Goal: Task Accomplishment & Management: Complete application form

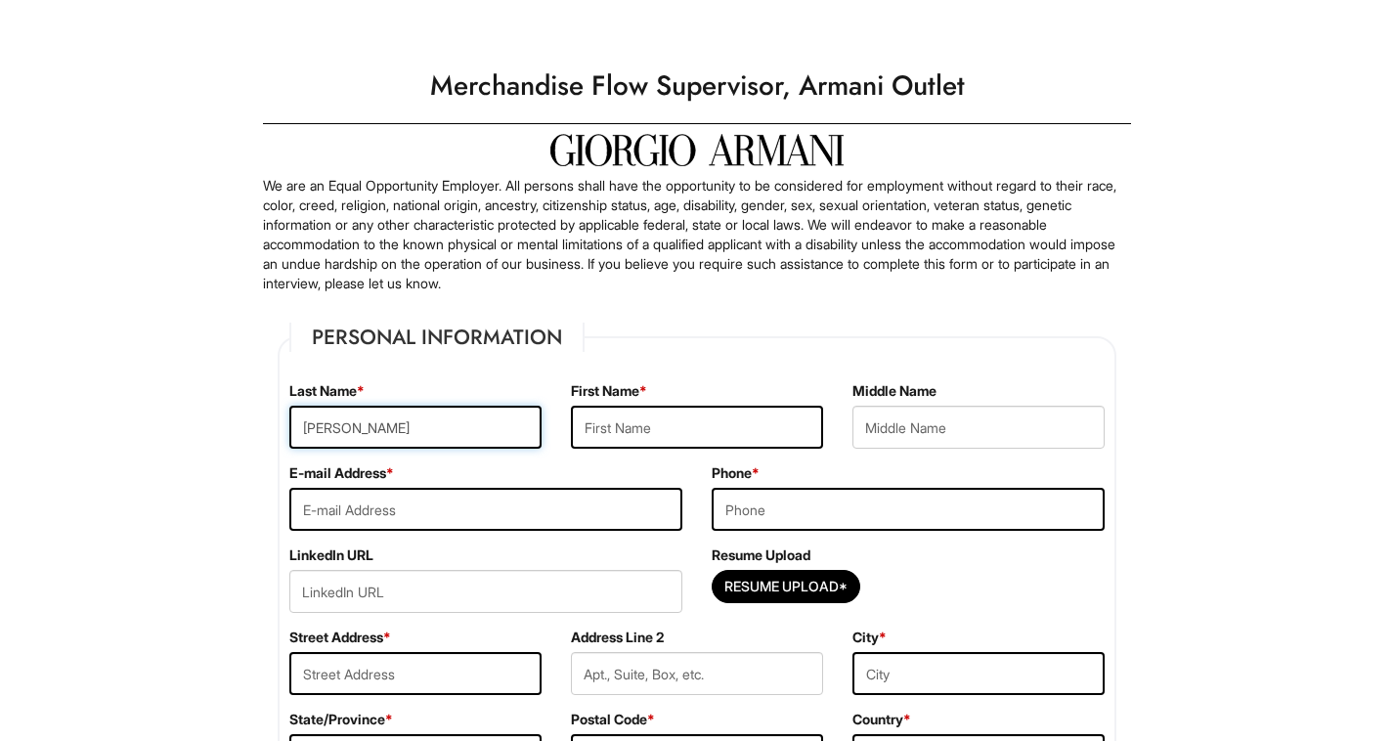
type input "[PERSON_NAME]"
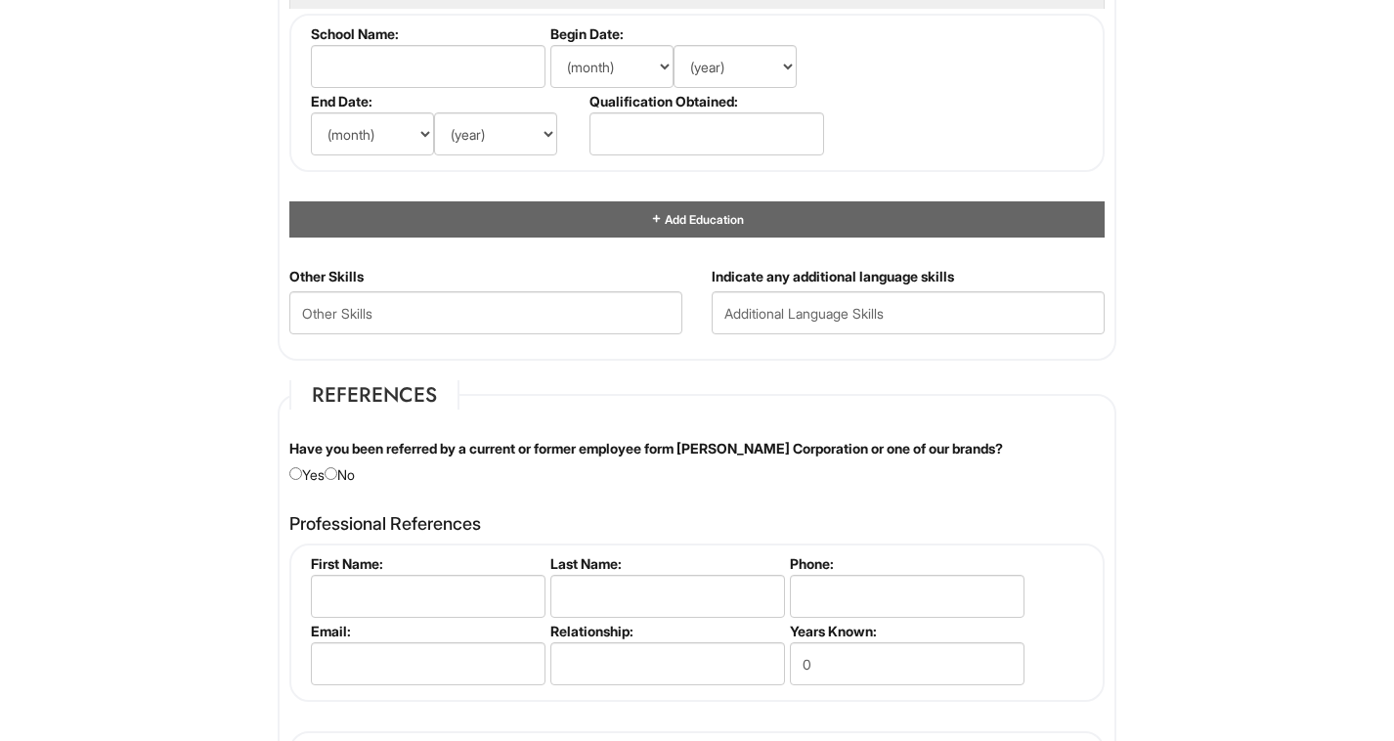
scroll to position [1951, 0]
click at [552, 493] on fieldset "References Have you been referred by a current or former employee form [PERSON_…" at bounding box center [697, 654] width 839 height 551
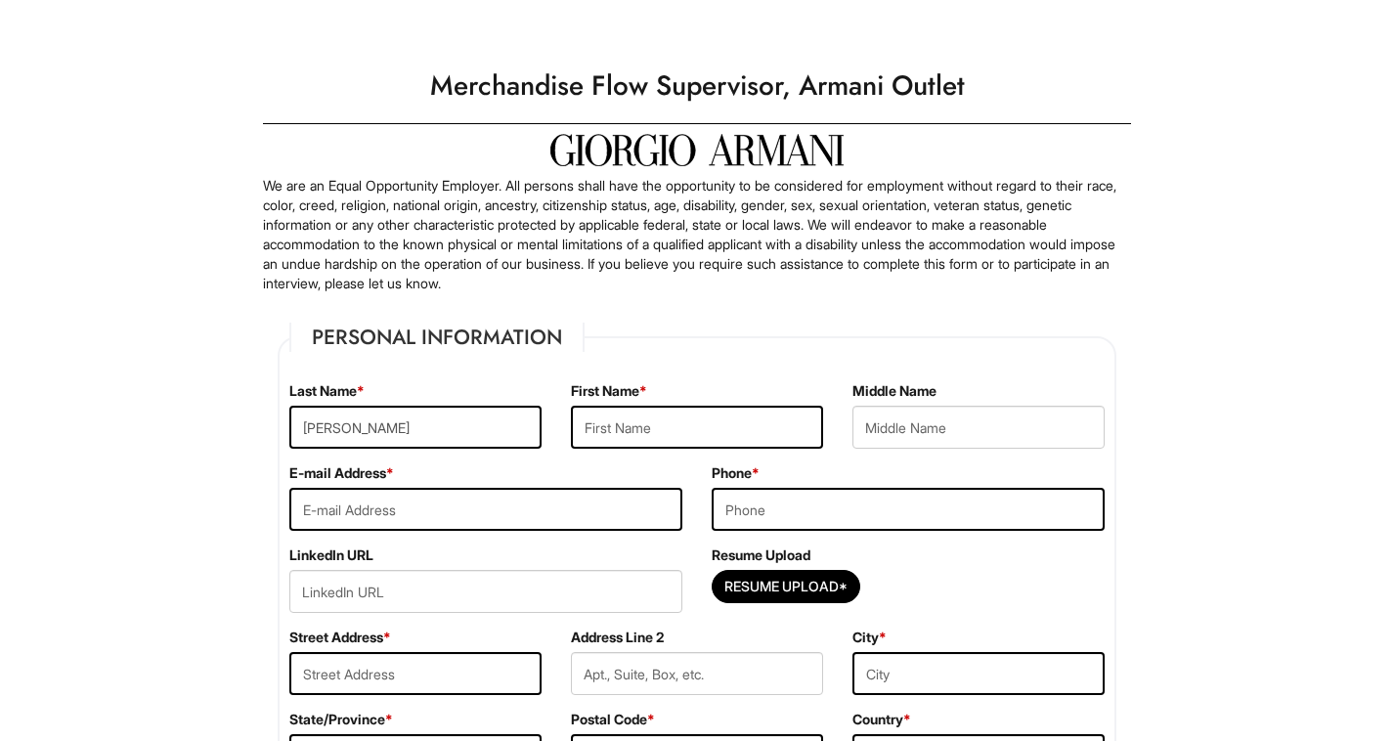
scroll to position [0, 0]
click at [658, 431] on input "text" at bounding box center [697, 427] width 252 height 43
type input "[PERSON_NAME]"
click at [959, 428] on input "[PERSON_NAME]" at bounding box center [979, 427] width 252 height 43
type input "[PERSON_NAME]"
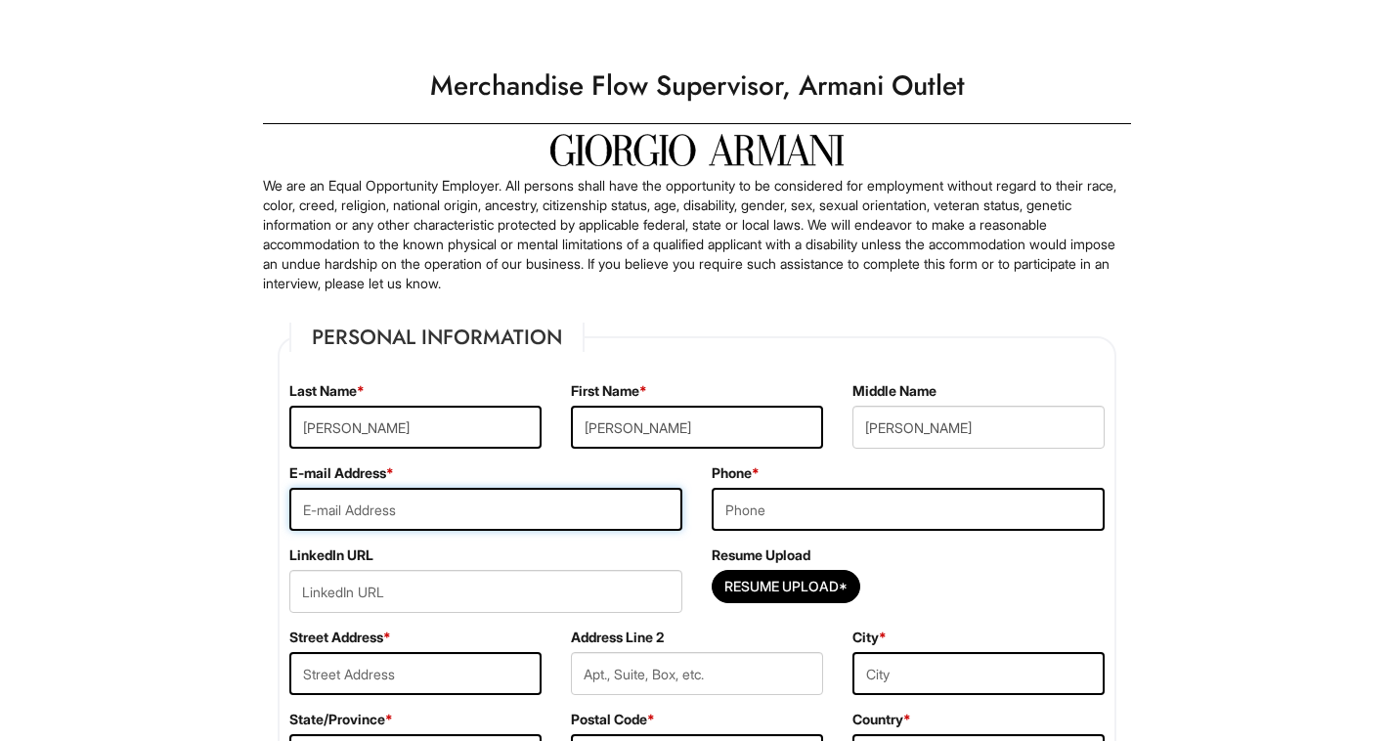
click at [577, 498] on input "email" at bounding box center [485, 509] width 393 height 43
type input "[EMAIL_ADDRESS][DOMAIN_NAME]"
type input "7084209355"
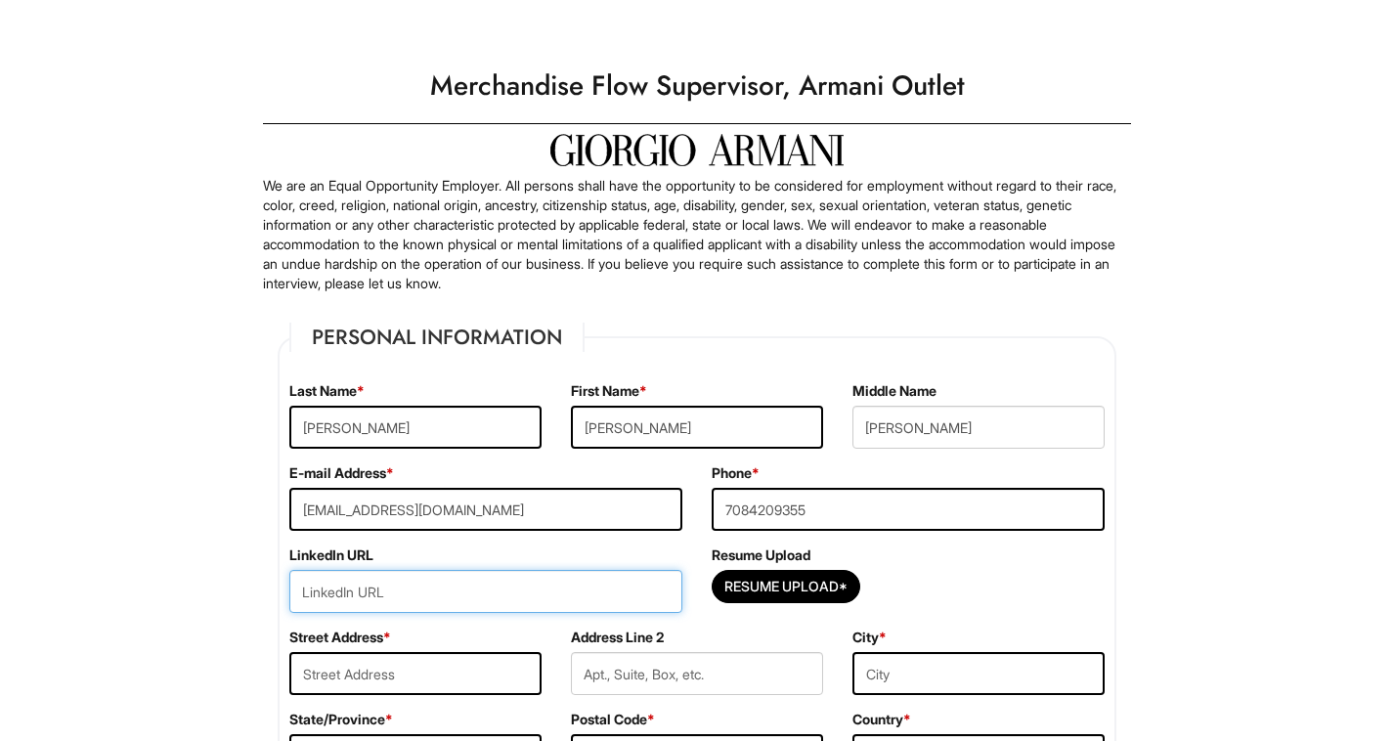
paste input "[URL][DOMAIN_NAME][PERSON_NAME]"
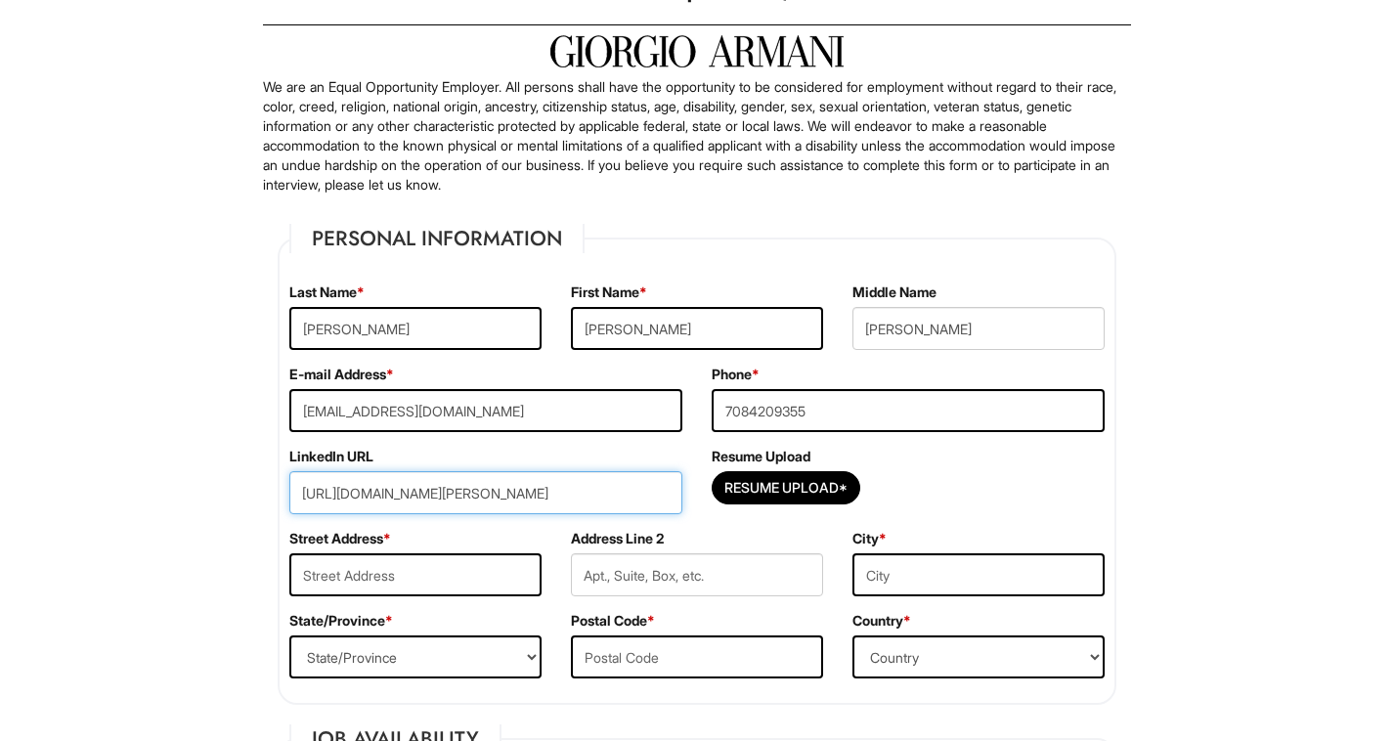
scroll to position [166, 0]
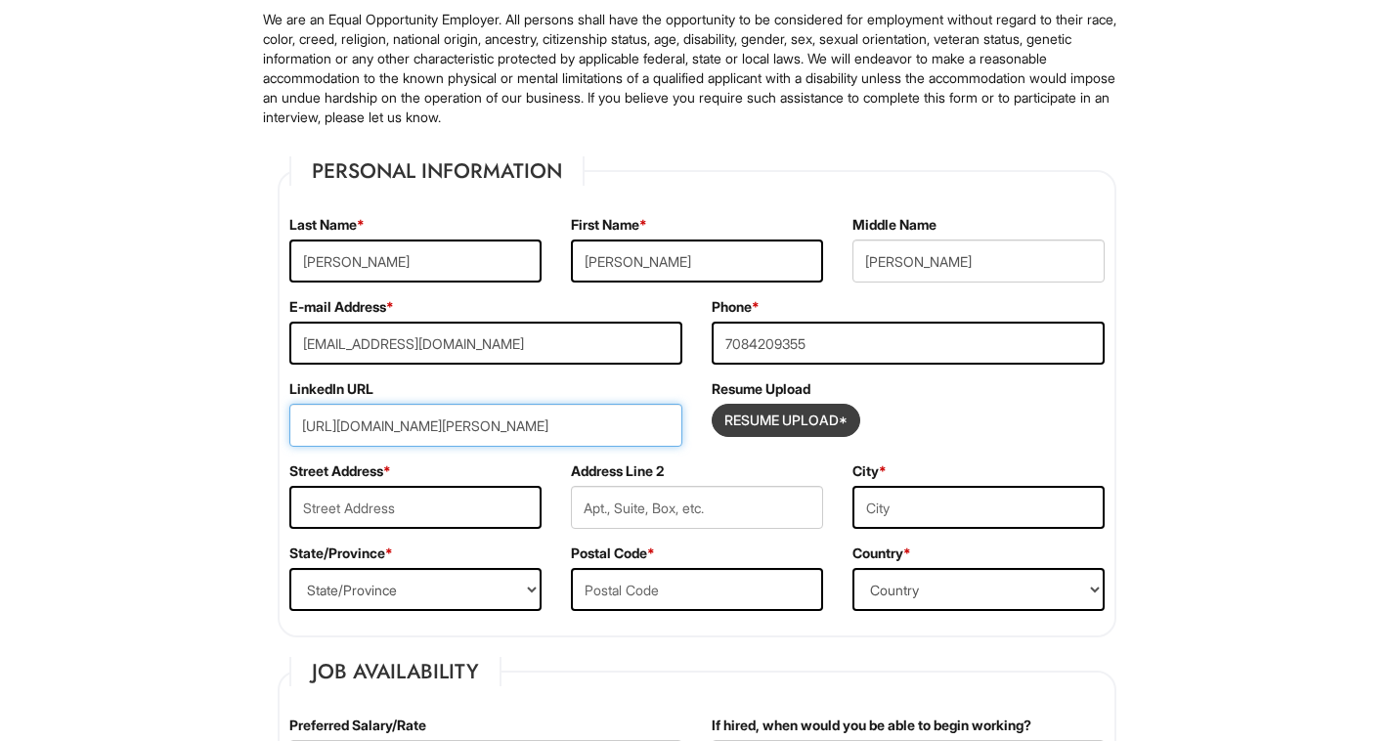
type input "[URL][DOMAIN_NAME][PERSON_NAME]"
click at [814, 423] on input "Resume Upload*" at bounding box center [786, 420] width 147 height 31
type input "C:\fakepath\[PERSON_NAME] Resume 2025.pdf"
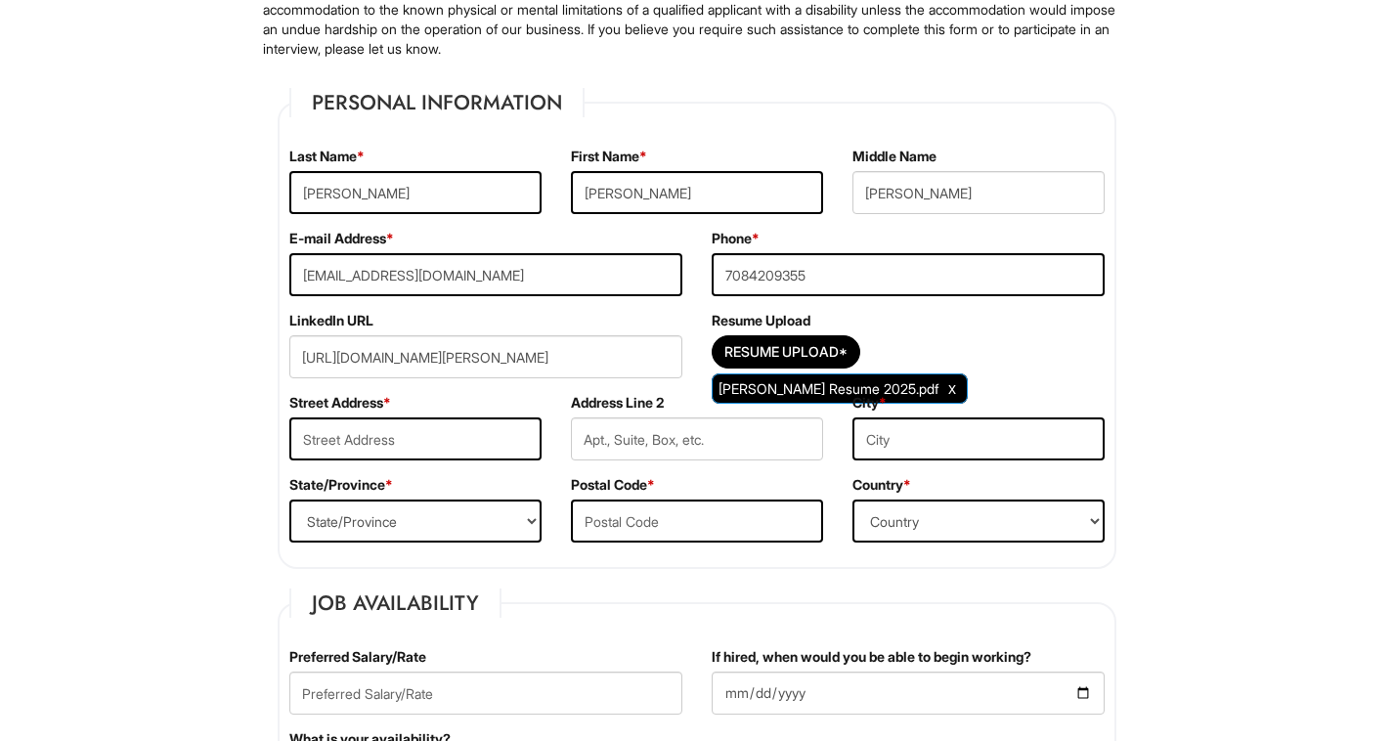
scroll to position [242, 0]
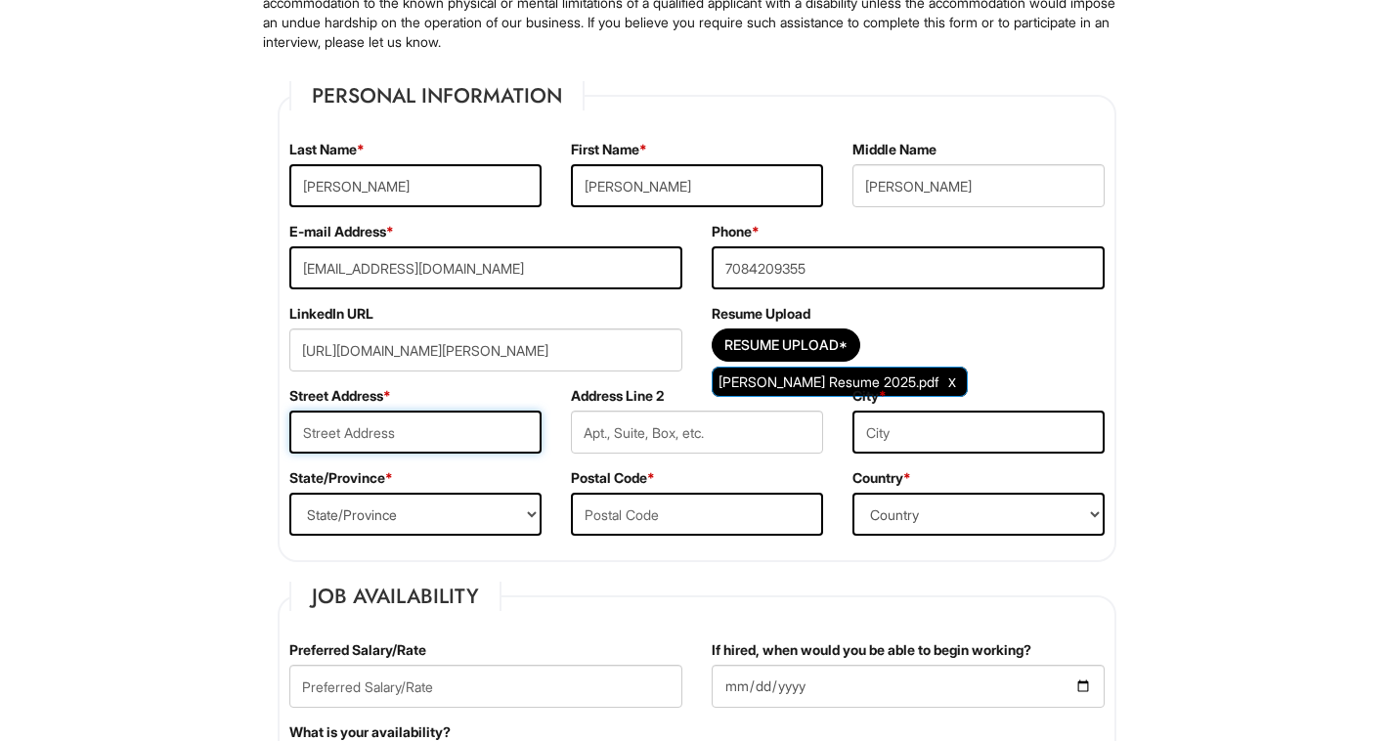
type input "[STREET_ADDRESS][PERSON_NAME]"
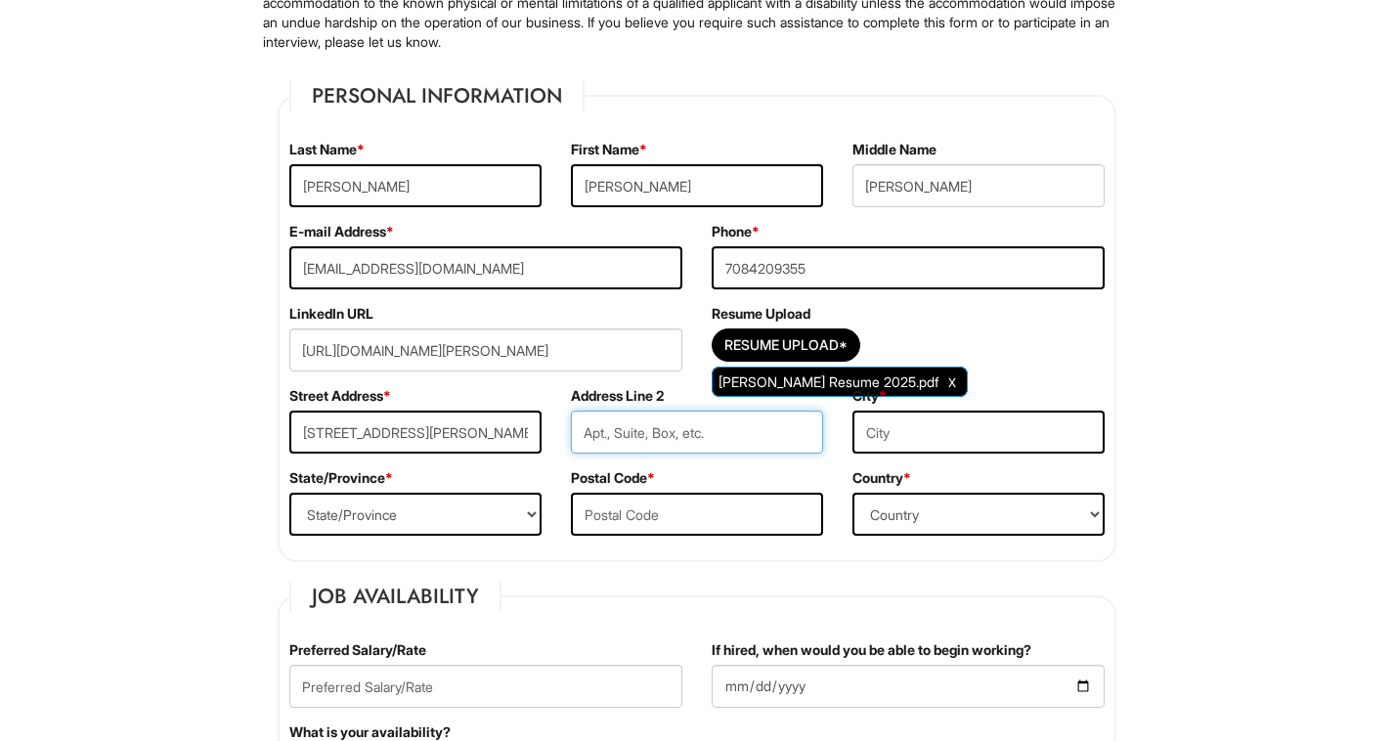
type input "[PERSON_NAME]"
type input "[GEOGRAPHIC_DATA]"
select select "IL"
type input "60302"
click at [672, 431] on input "[PERSON_NAME]" at bounding box center [697, 432] width 252 height 43
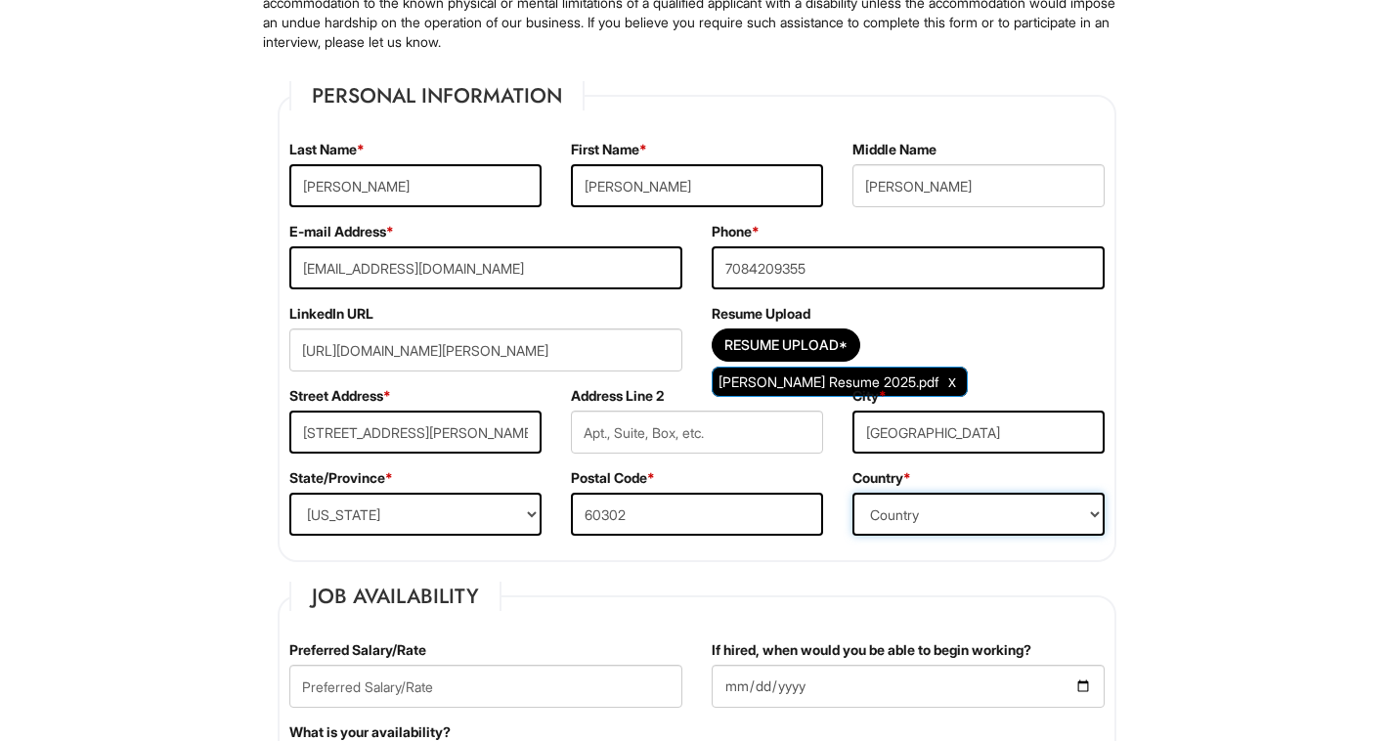
select select "[GEOGRAPHIC_DATA]"
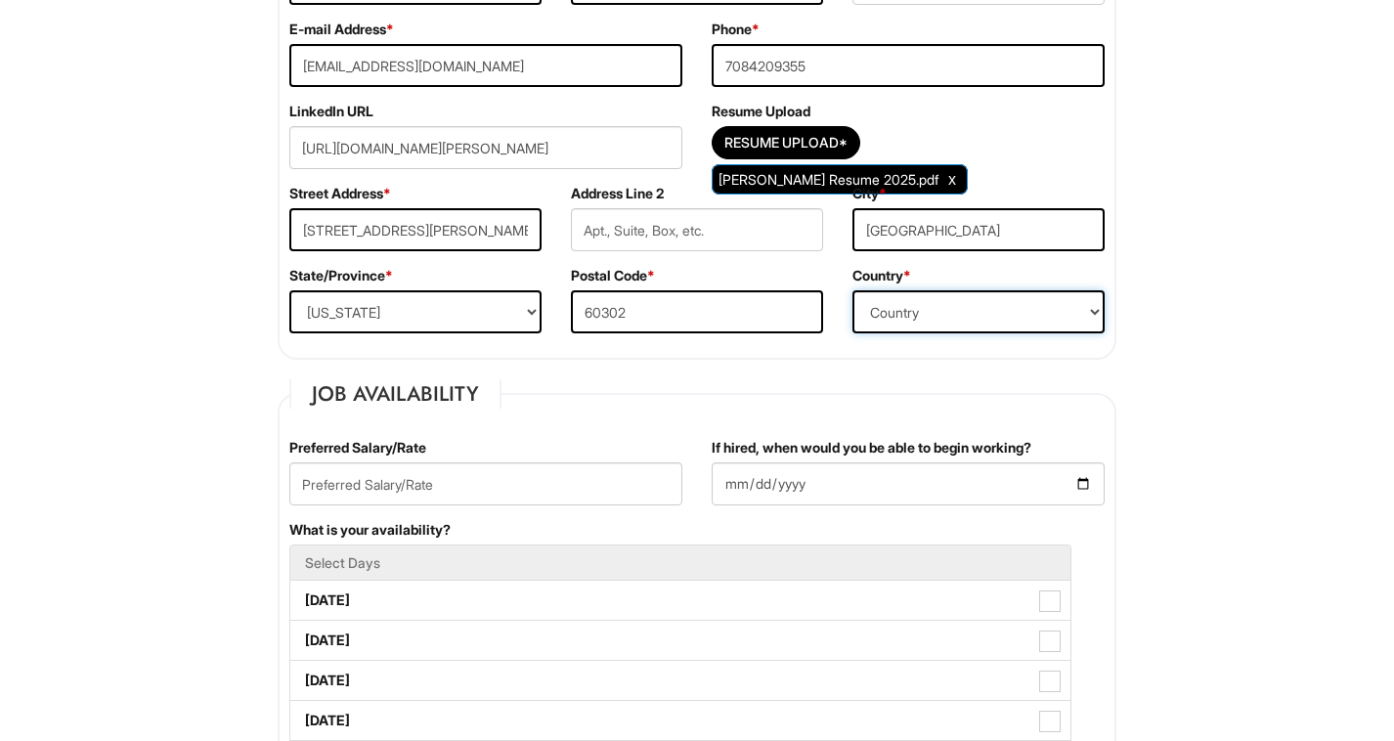
scroll to position [458, 0]
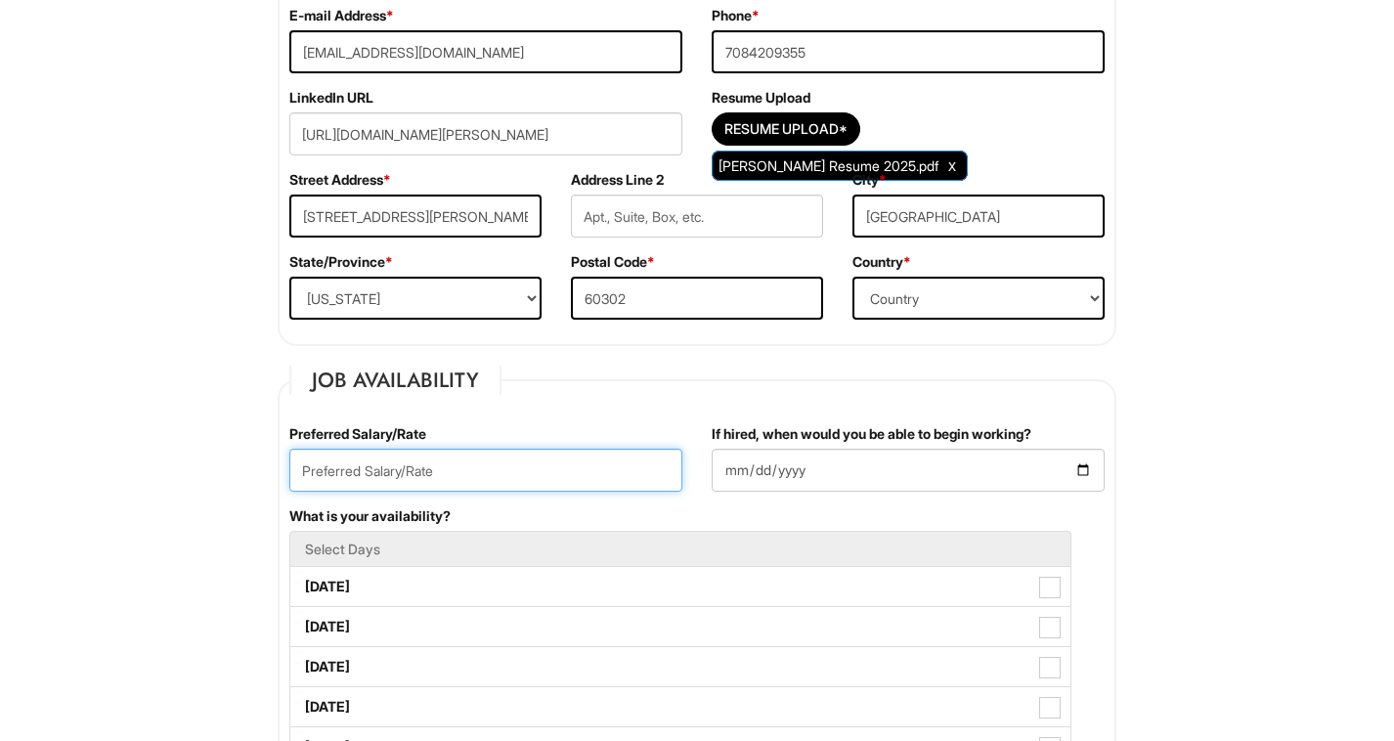
click at [494, 469] on input "text" at bounding box center [485, 470] width 393 height 43
type input "19"
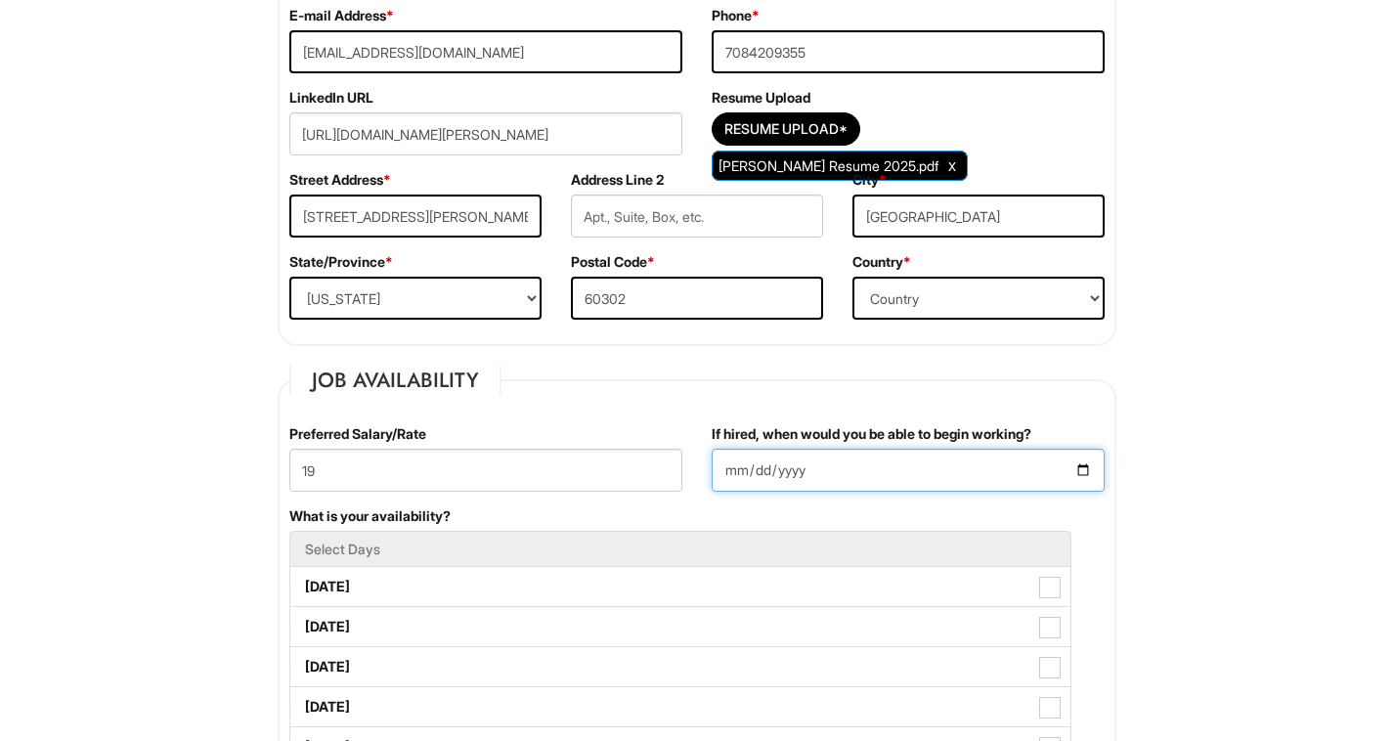
click at [851, 479] on input "If hired, when would you be able to begin working?" at bounding box center [908, 470] width 393 height 43
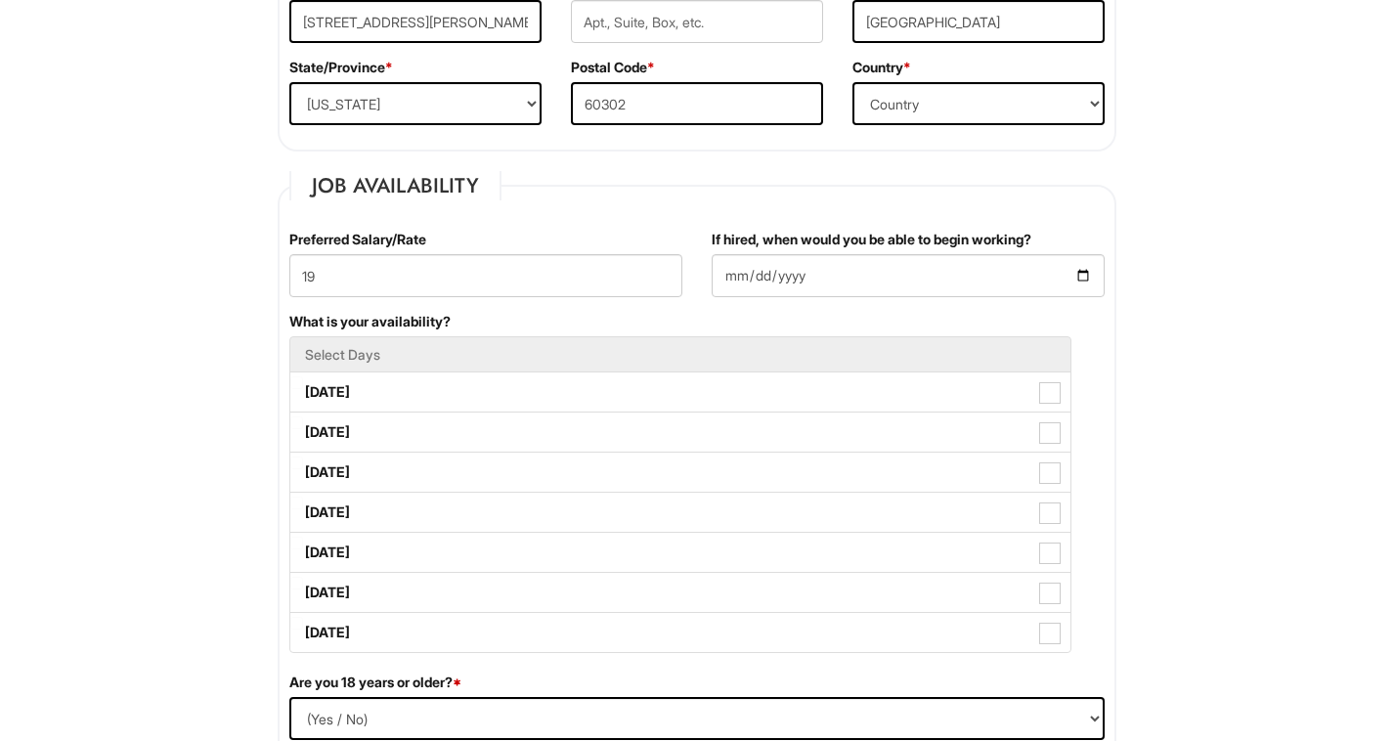
scroll to position [659, 0]
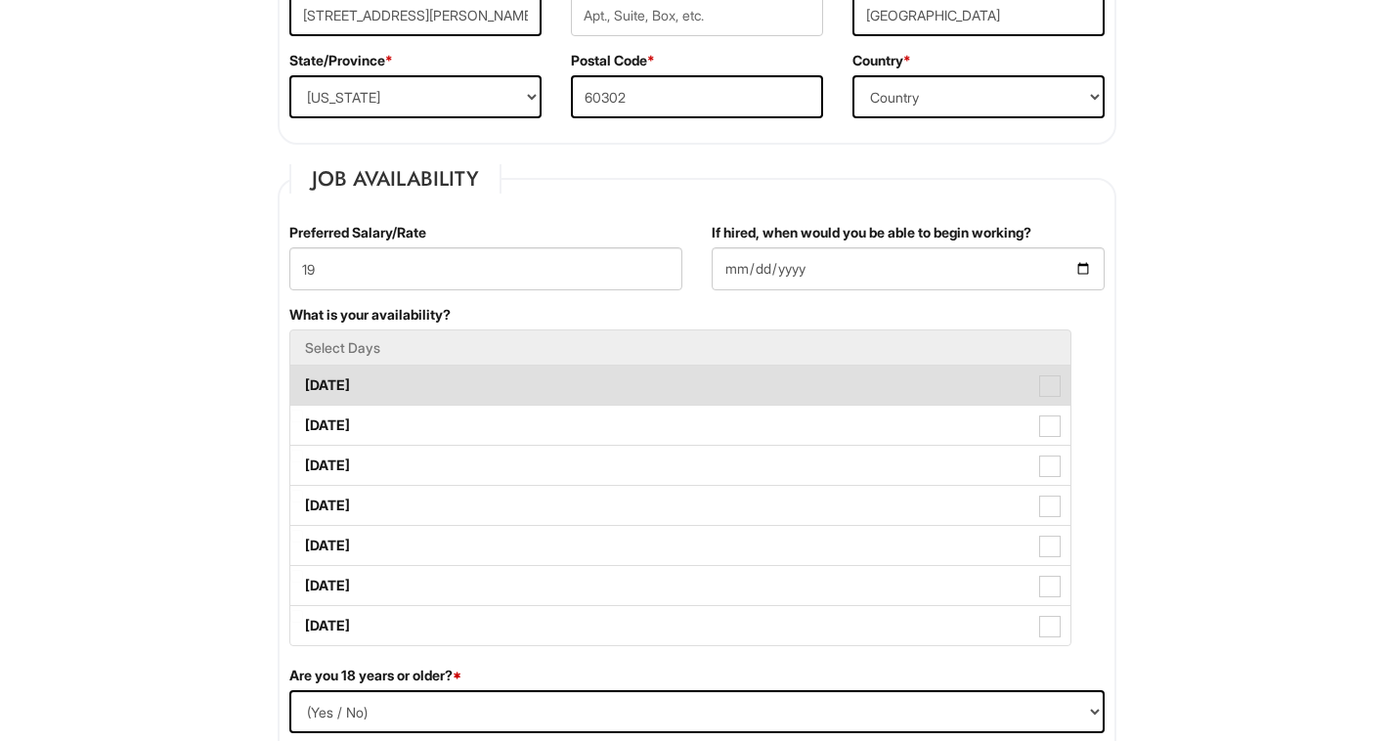
click at [845, 388] on label "[DATE]" at bounding box center [680, 385] width 780 height 39
click at [303, 382] on Available_Monday "[DATE]" at bounding box center [296, 376] width 13 height 13
checkbox Available_Monday "true"
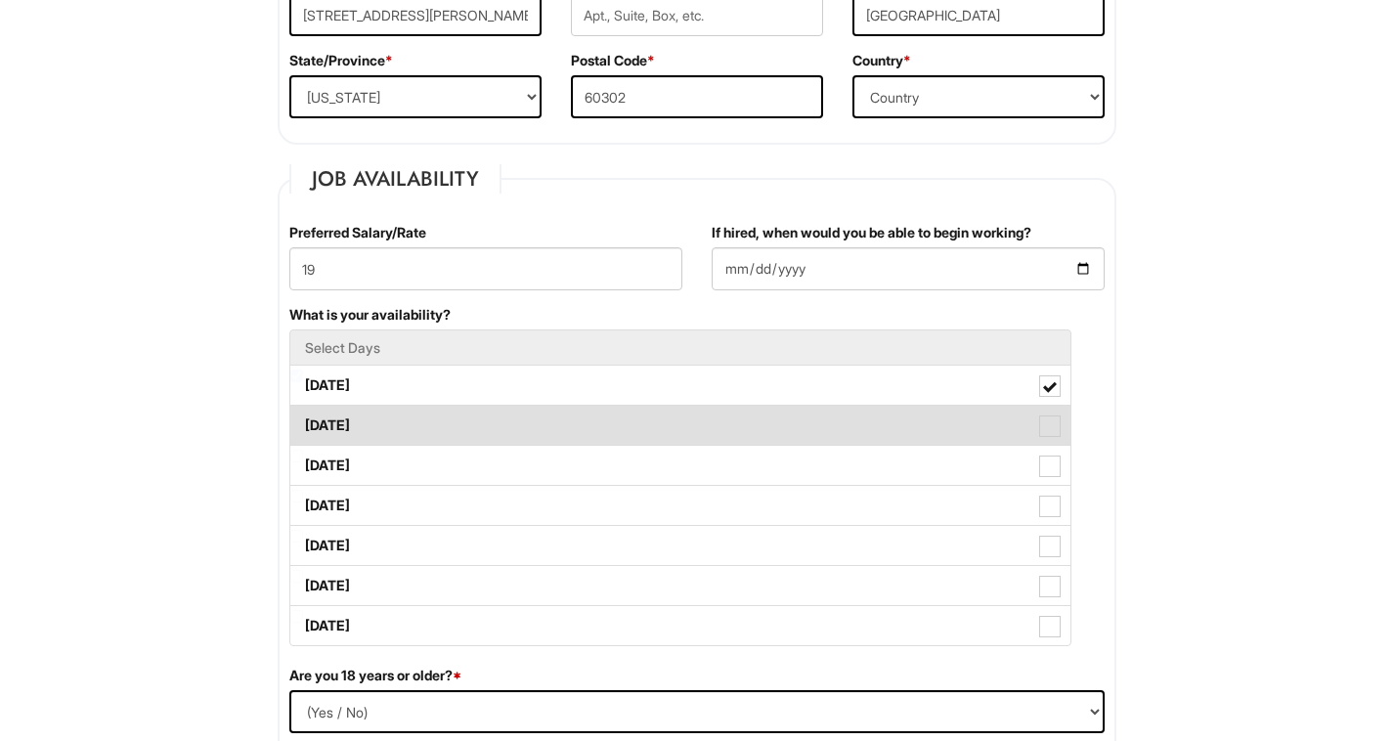
click at [832, 425] on label "[DATE]" at bounding box center [680, 425] width 780 height 39
click at [303, 422] on Available_Tuesday "[DATE]" at bounding box center [296, 416] width 13 height 13
checkbox Available_Tuesday "true"
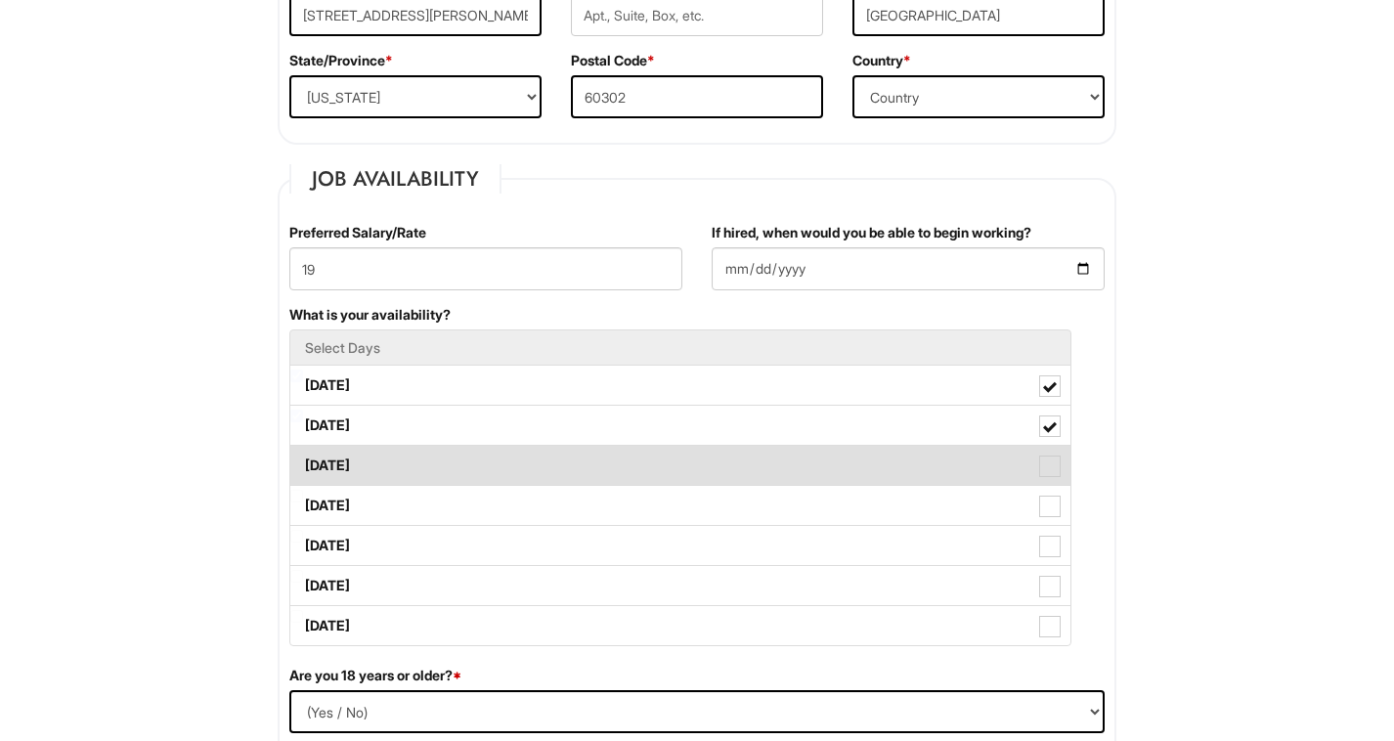
click at [830, 460] on label "[DATE]" at bounding box center [680, 465] width 780 height 39
click at [303, 460] on Available_Wednesday "[DATE]" at bounding box center [296, 456] width 13 height 13
checkbox Available_Wednesday "true"
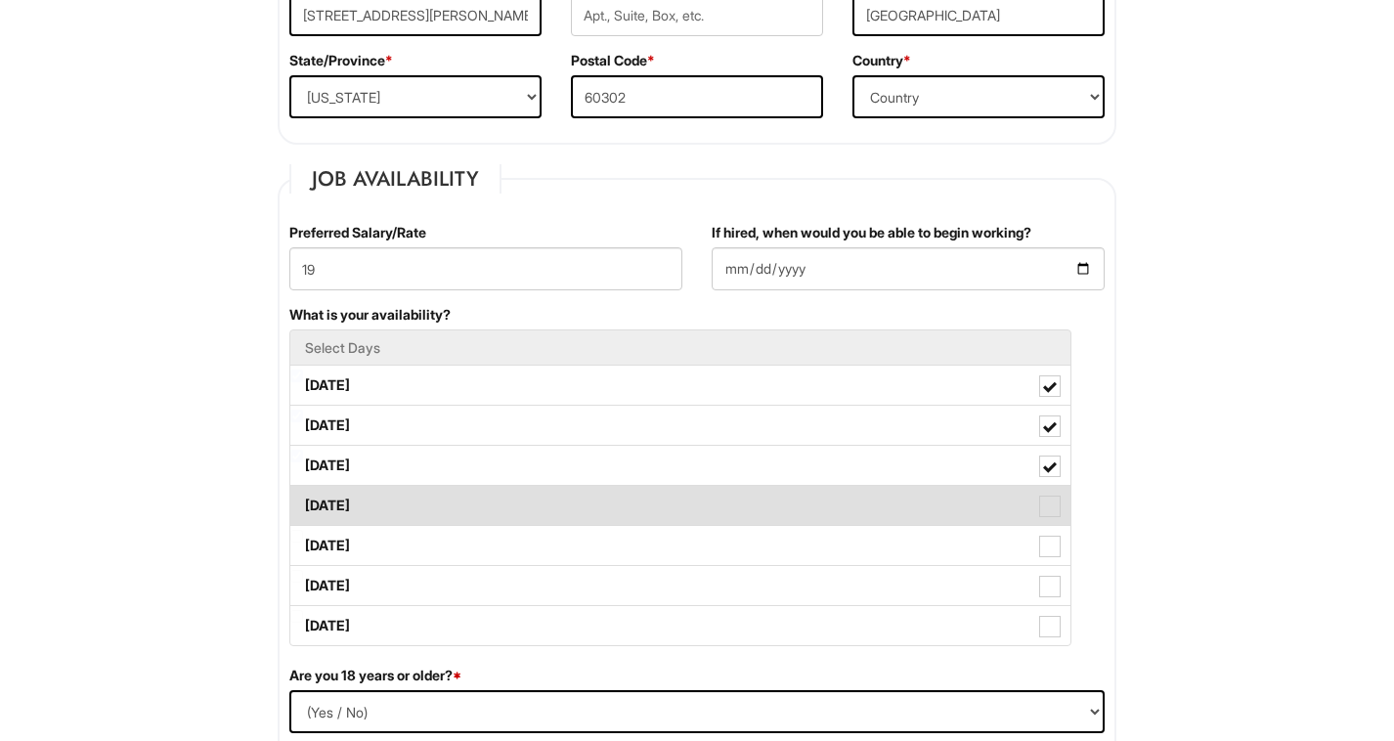
click at [810, 515] on label "[DATE]" at bounding box center [680, 505] width 780 height 39
click at [303, 503] on Available_Thursday "[DATE]" at bounding box center [296, 496] width 13 height 13
checkbox Available_Thursday "true"
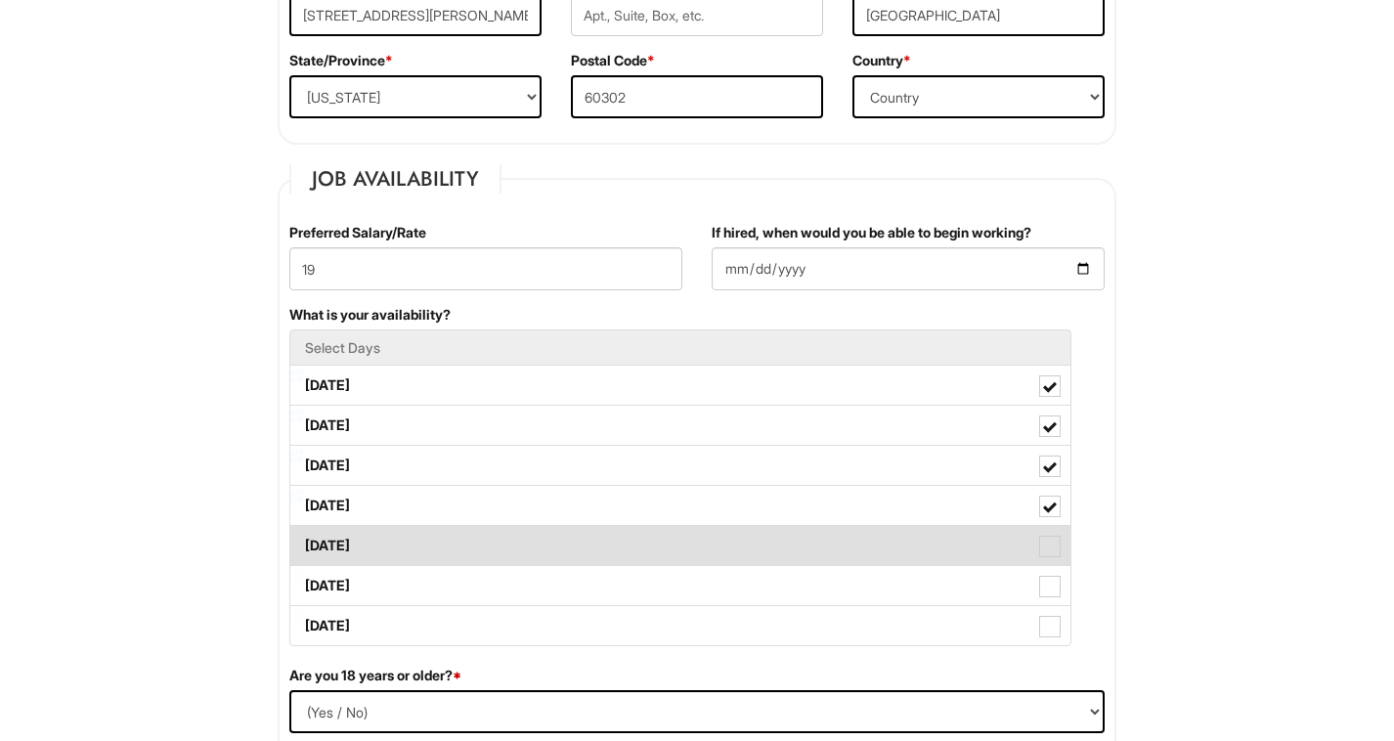
click at [800, 553] on label "[DATE]" at bounding box center [680, 545] width 780 height 39
click at [303, 543] on Available_Friday "[DATE]" at bounding box center [296, 536] width 13 height 13
checkbox Available_Friday "true"
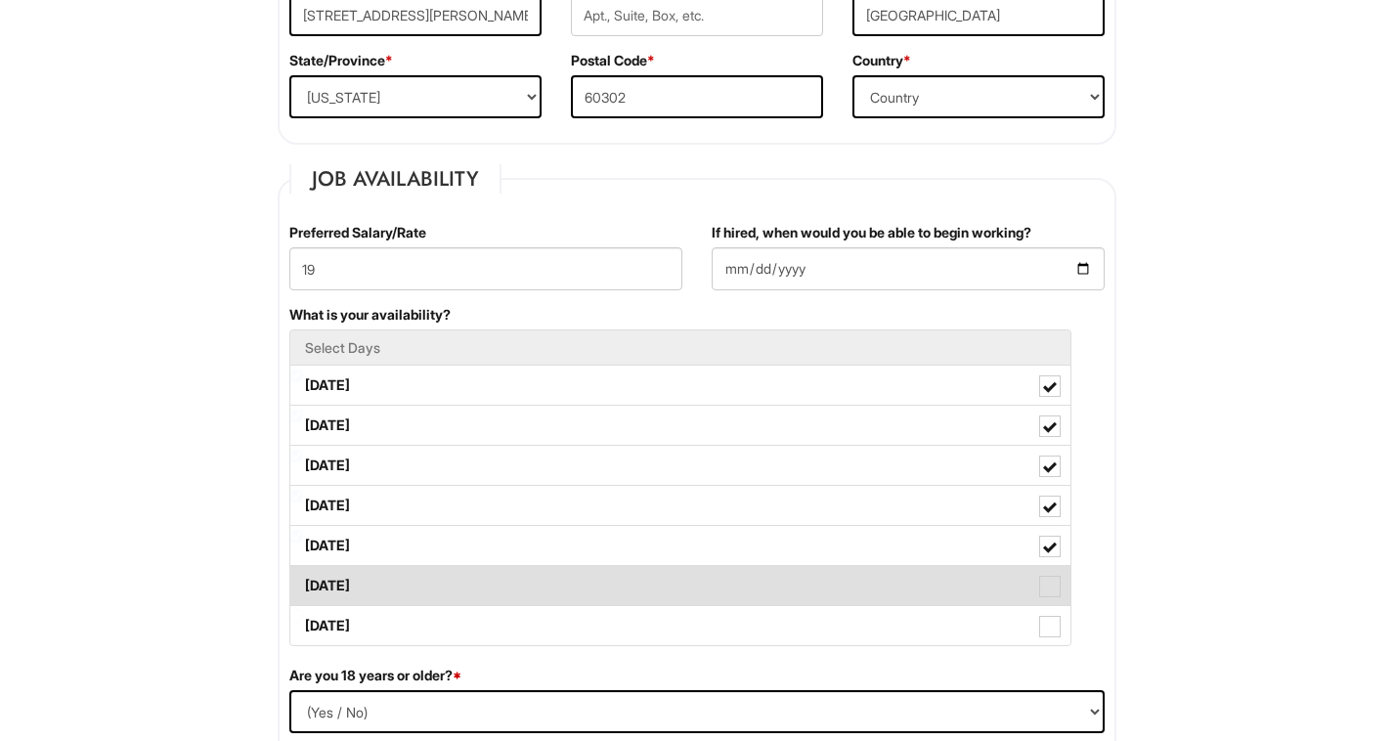
click at [788, 590] on label "[DATE]" at bounding box center [680, 585] width 780 height 39
click at [303, 583] on Available_Saturday "[DATE]" at bounding box center [296, 576] width 13 height 13
checkbox Available_Saturday "true"
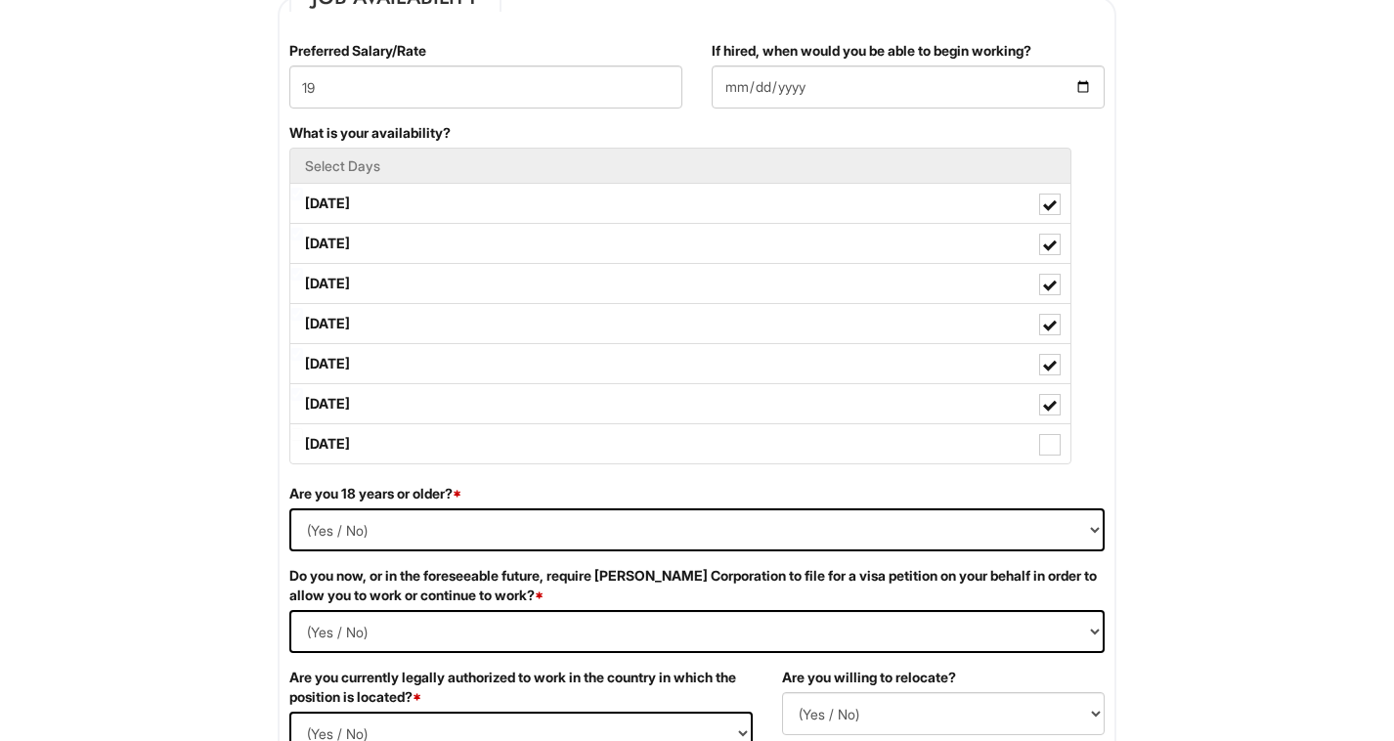
scroll to position [845, 0]
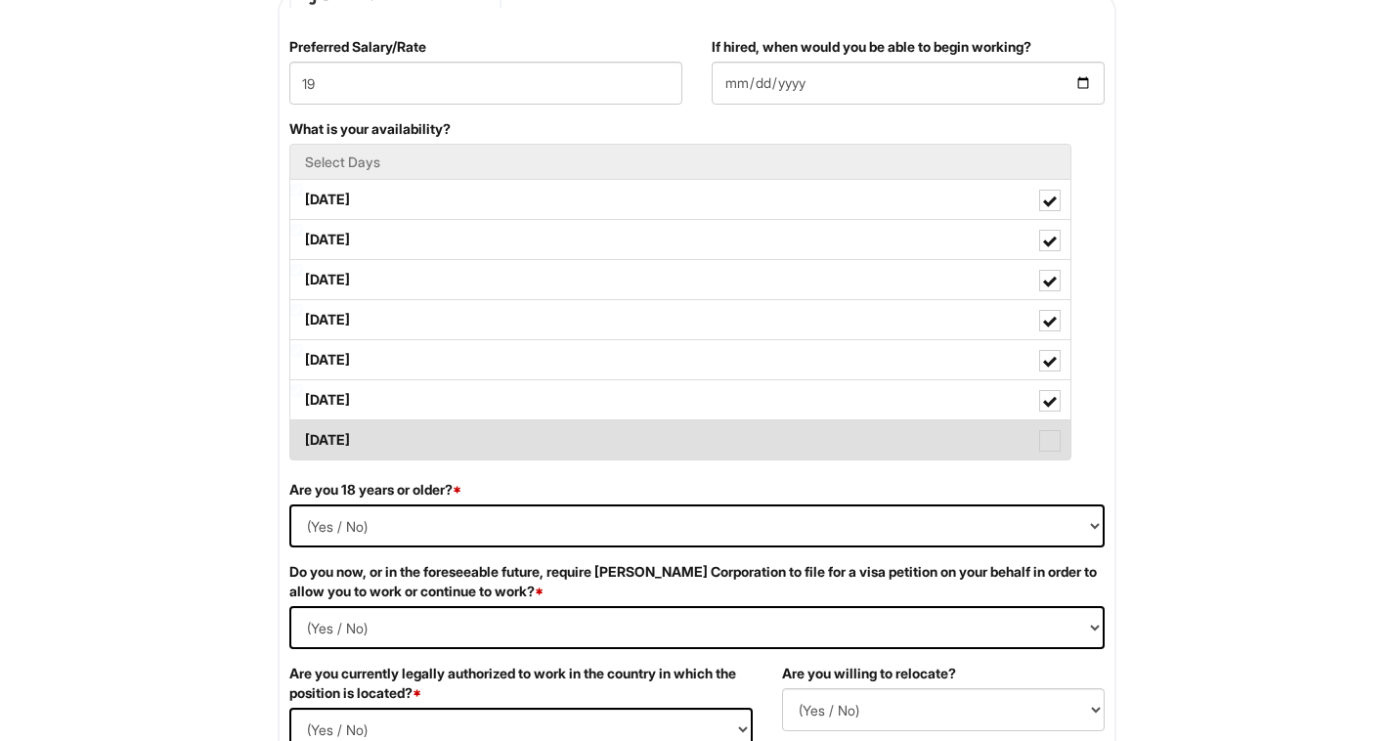
click at [841, 455] on label "[DATE]" at bounding box center [680, 439] width 780 height 39
click at [303, 437] on Available_Sunday "[DATE]" at bounding box center [296, 430] width 13 height 13
checkbox Available_Sunday "true"
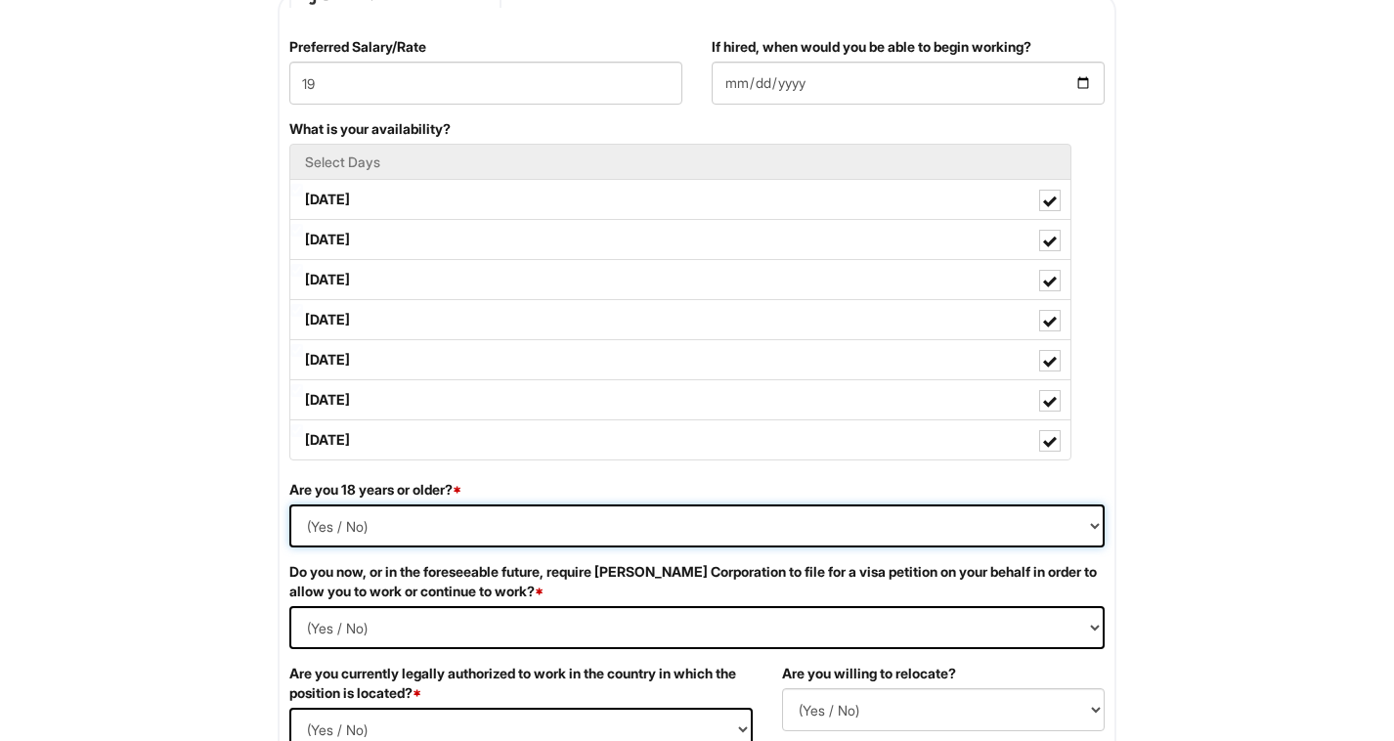
select select "Yes"
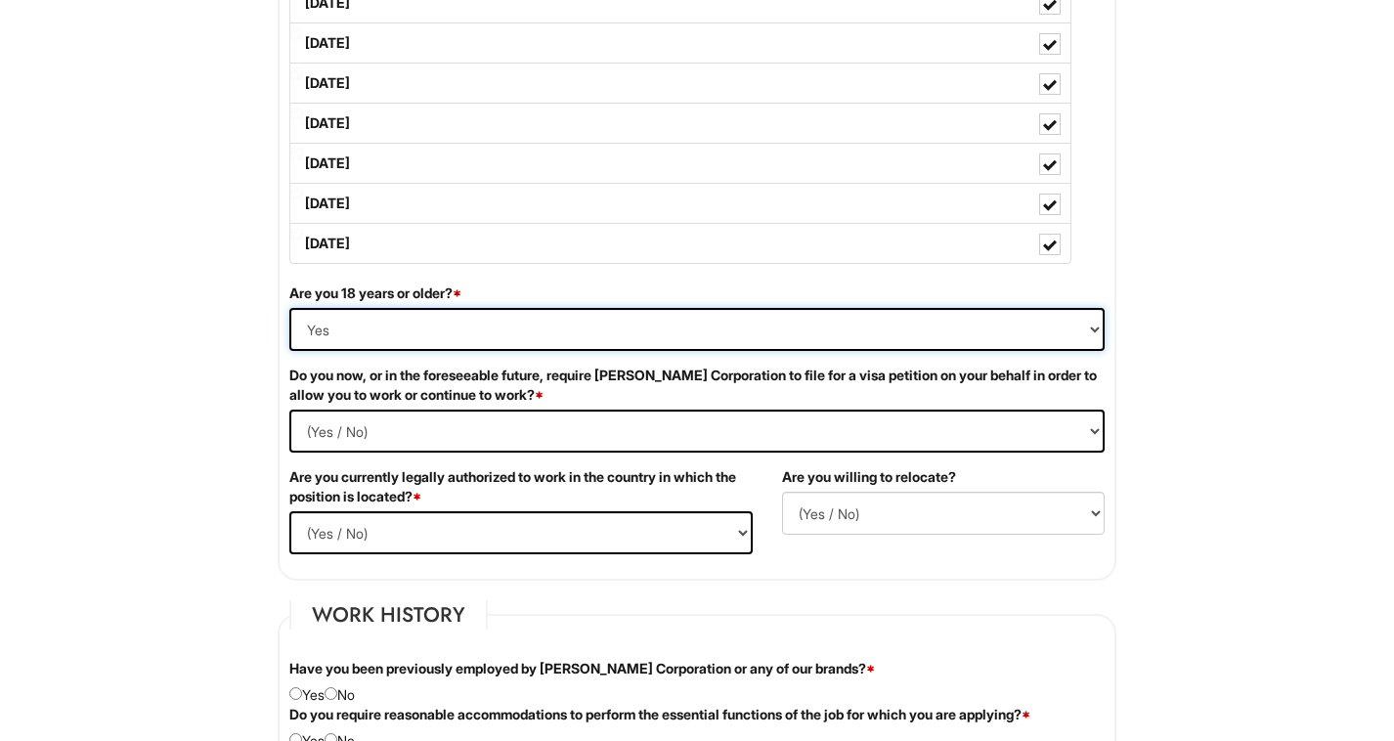
scroll to position [1043, 0]
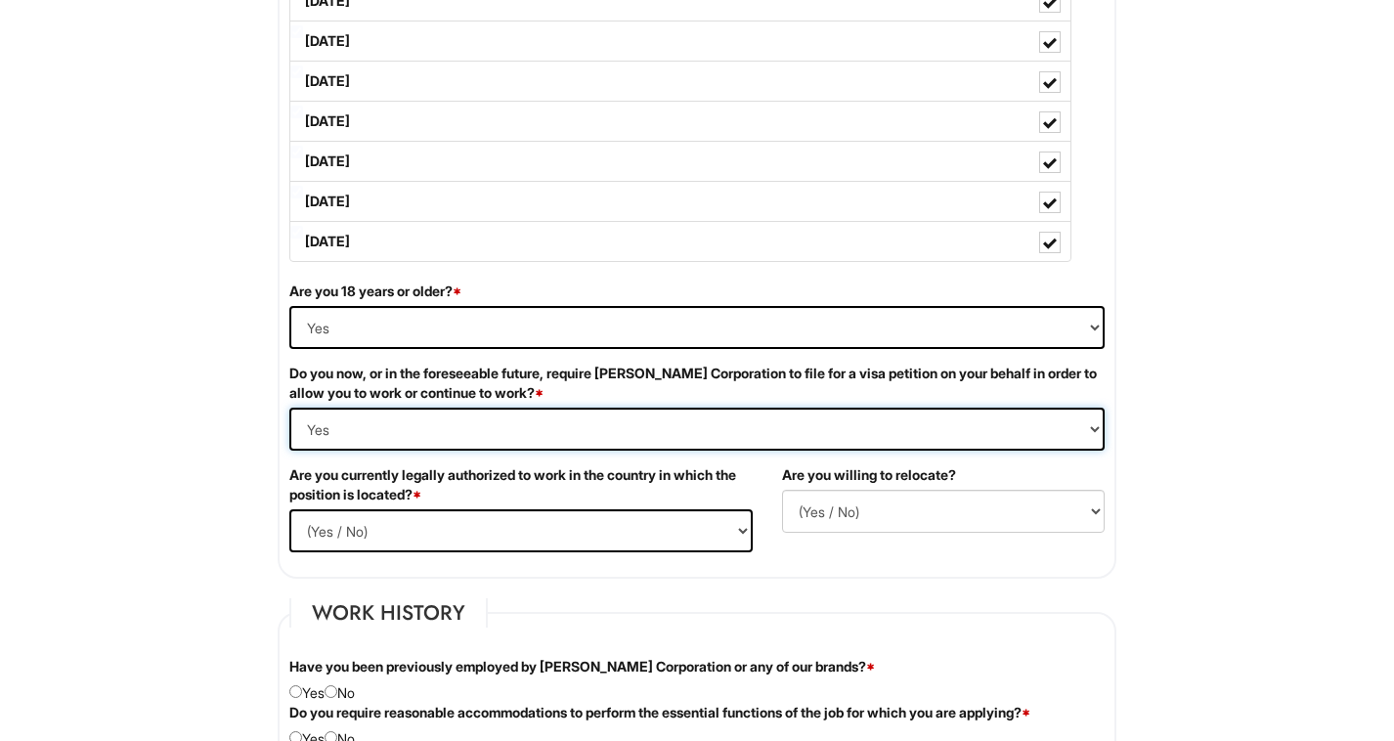
select Required "No"
select select "Yes"
select select "Y"
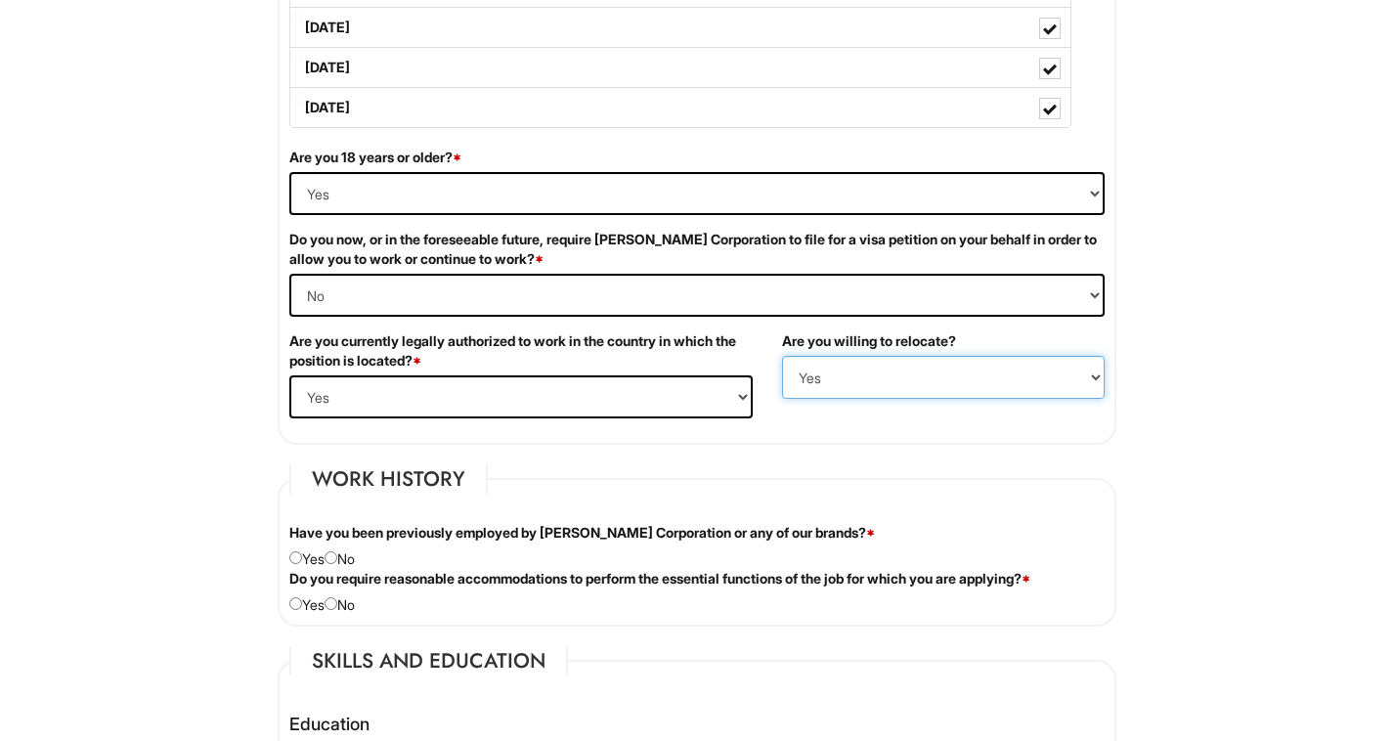
scroll to position [1198, 0]
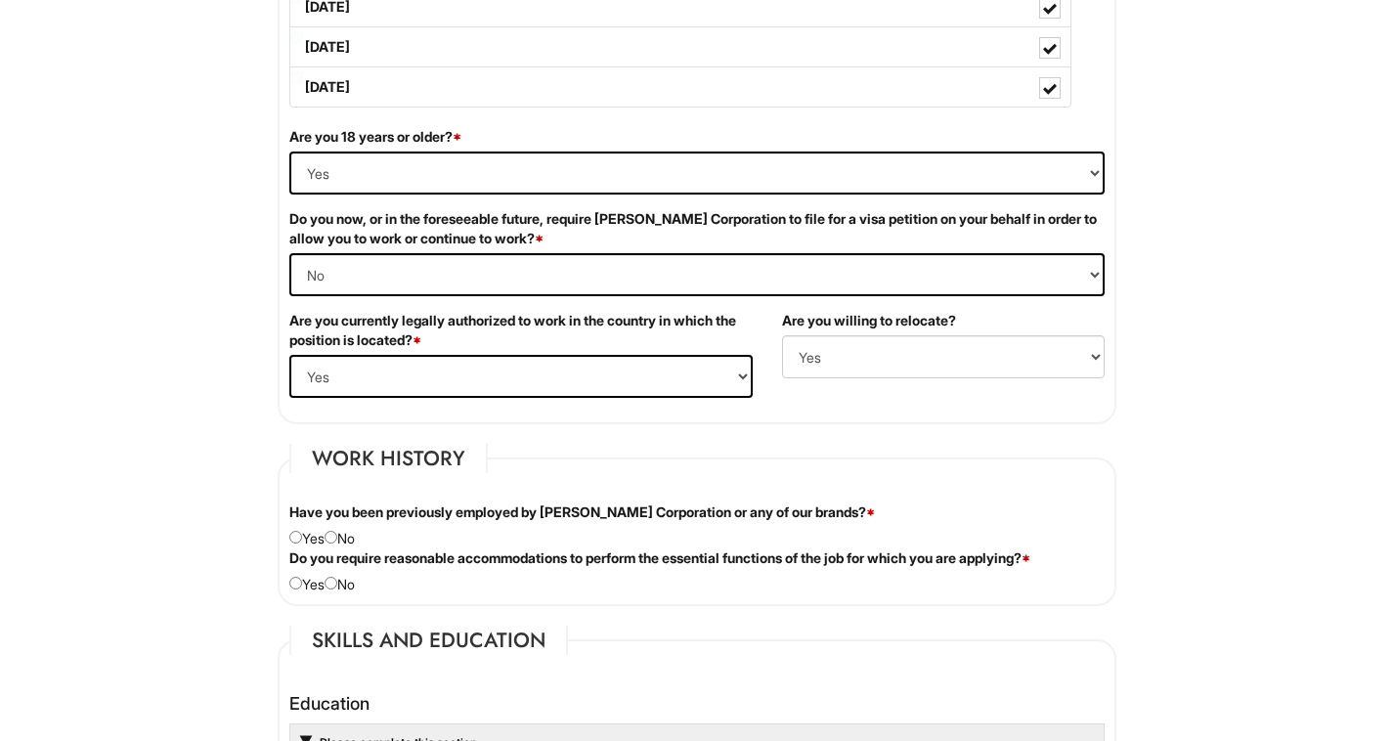
click at [337, 539] on input "radio" at bounding box center [331, 537] width 13 height 13
radio input "true"
click at [340, 588] on div "Do you require reasonable accommodations to perform the essential functions of …" at bounding box center [697, 572] width 845 height 46
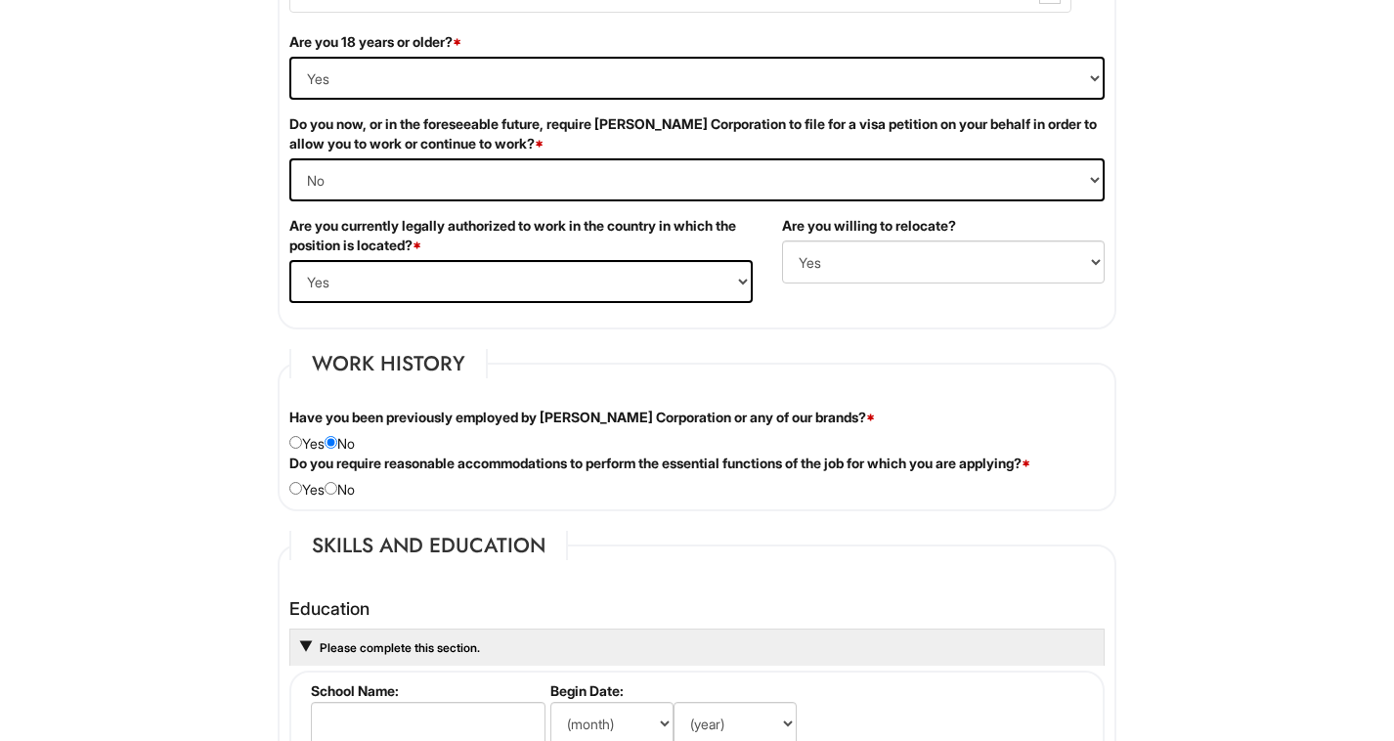
scroll to position [1332, 0]
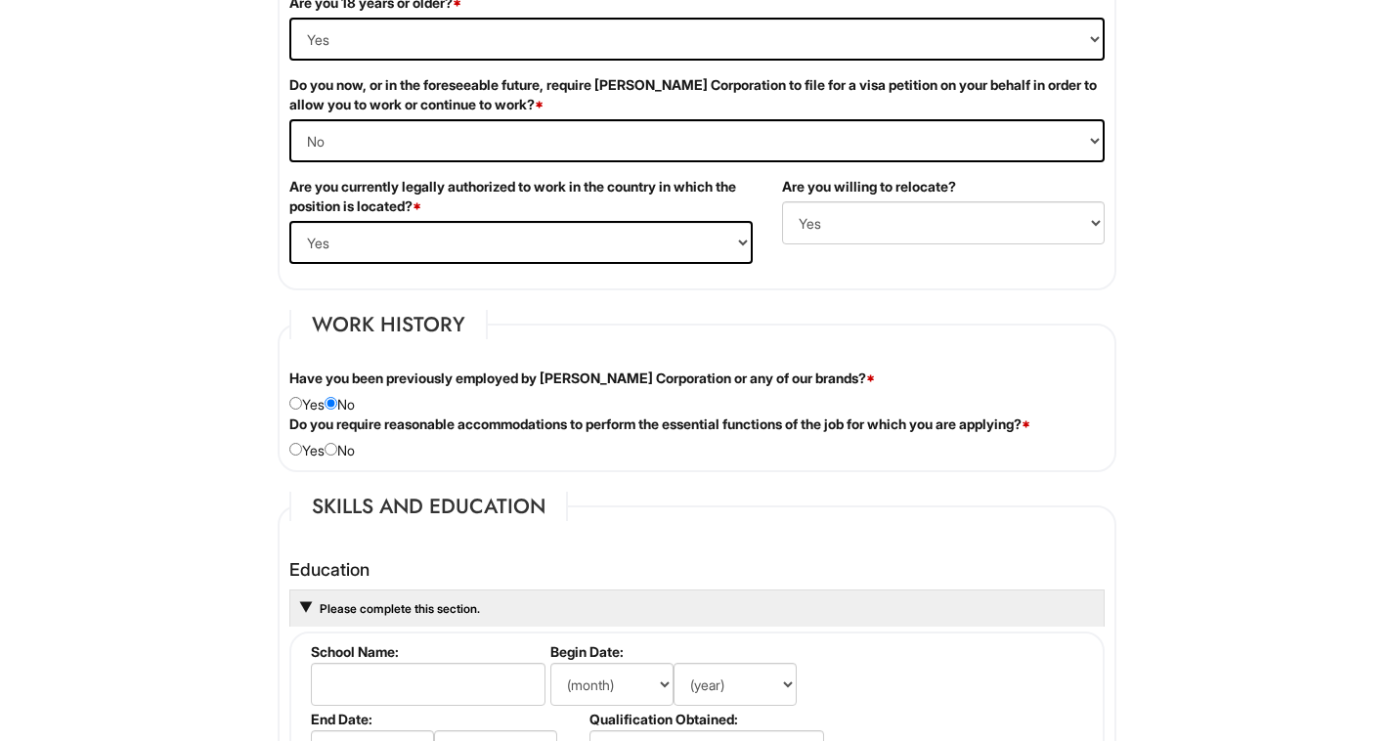
click at [336, 441] on div "Do you require reasonable accommodations to perform the essential functions of …" at bounding box center [697, 438] width 845 height 46
click at [337, 449] on input "radio" at bounding box center [331, 449] width 13 height 13
radio input "true"
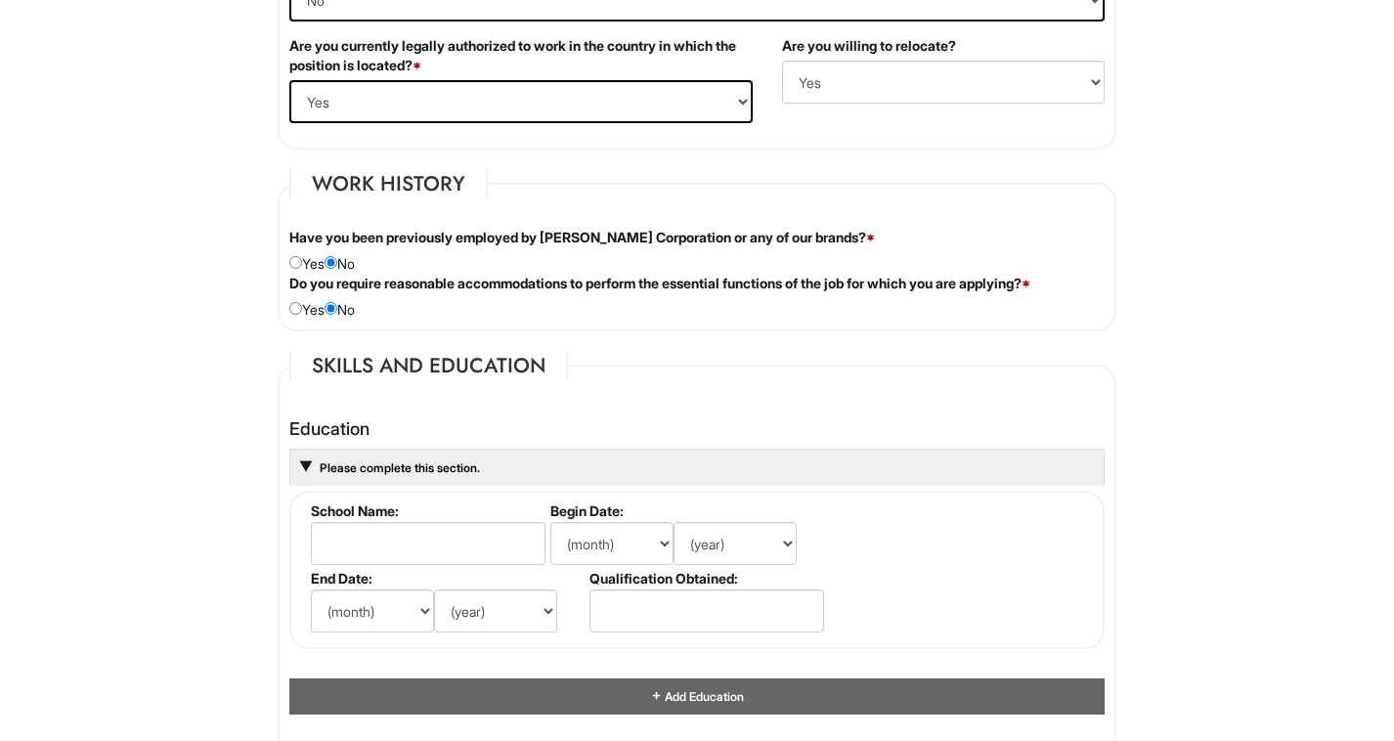
scroll to position [1475, 0]
